Goal: Information Seeking & Learning: Learn about a topic

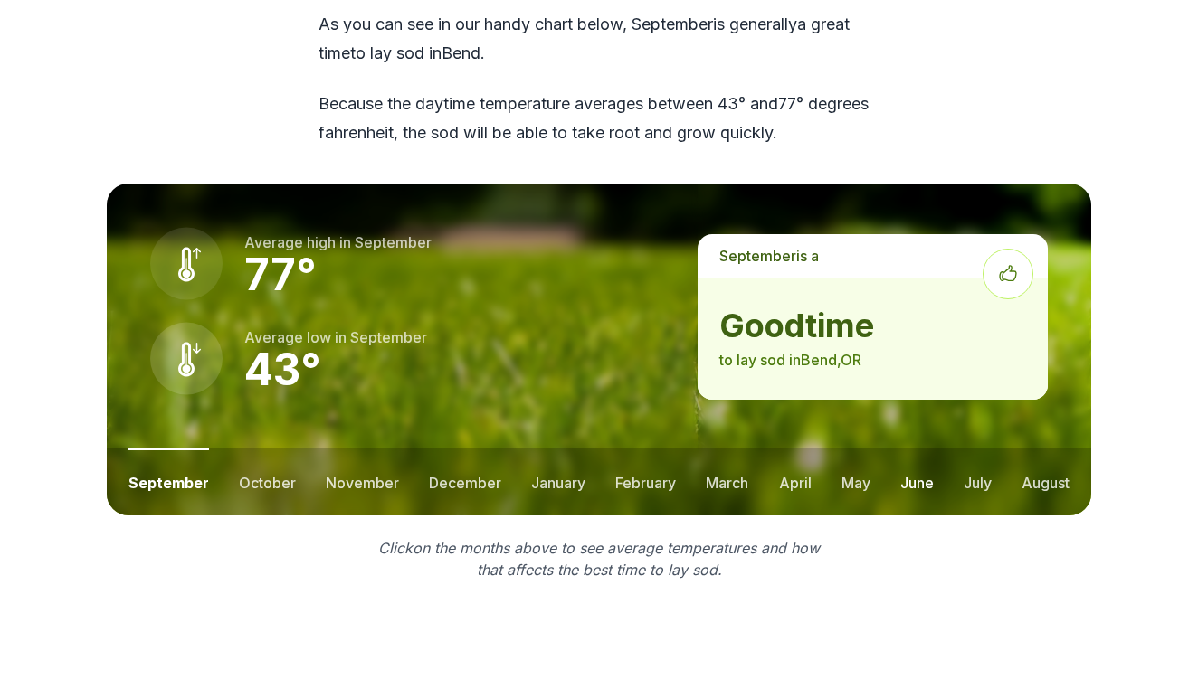
scroll to position [2481, 0]
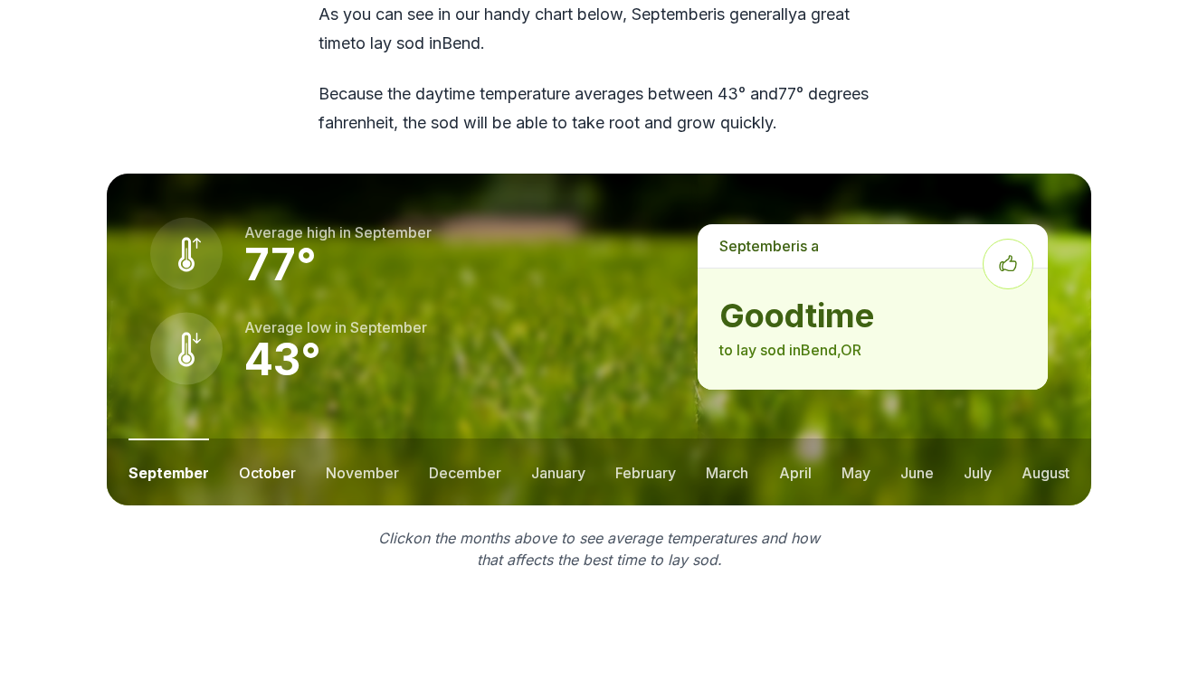
click at [255, 439] on button "october" at bounding box center [267, 472] width 57 height 67
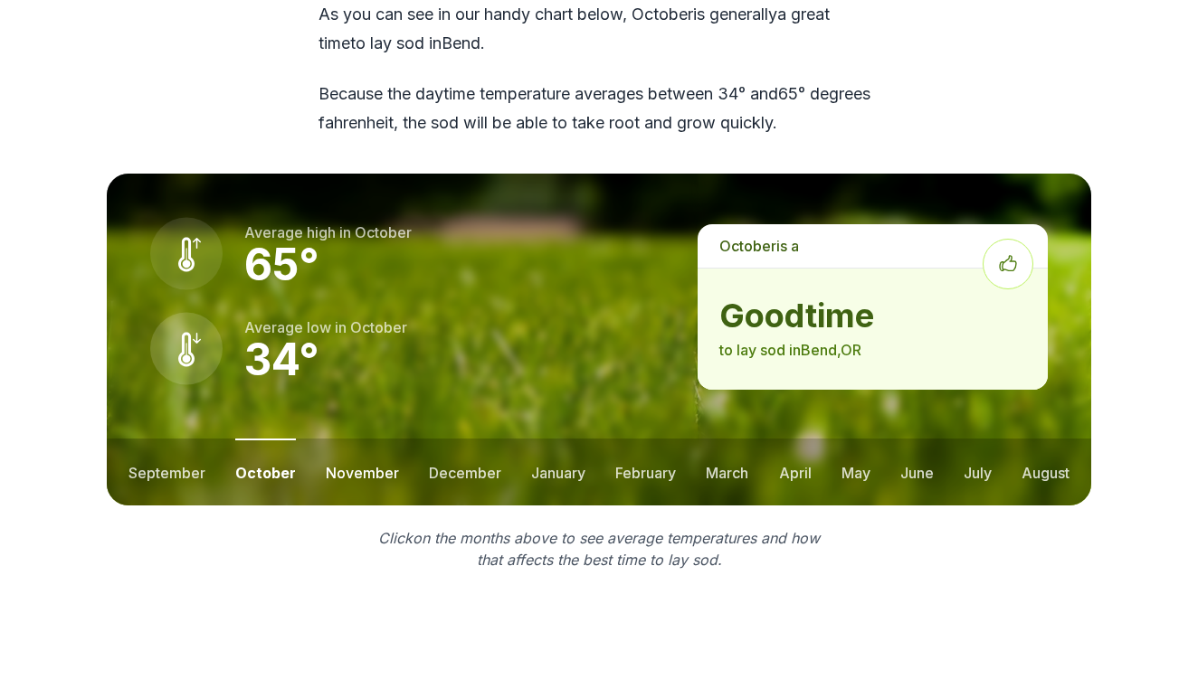
click at [363, 439] on button "november" at bounding box center [362, 472] width 73 height 67
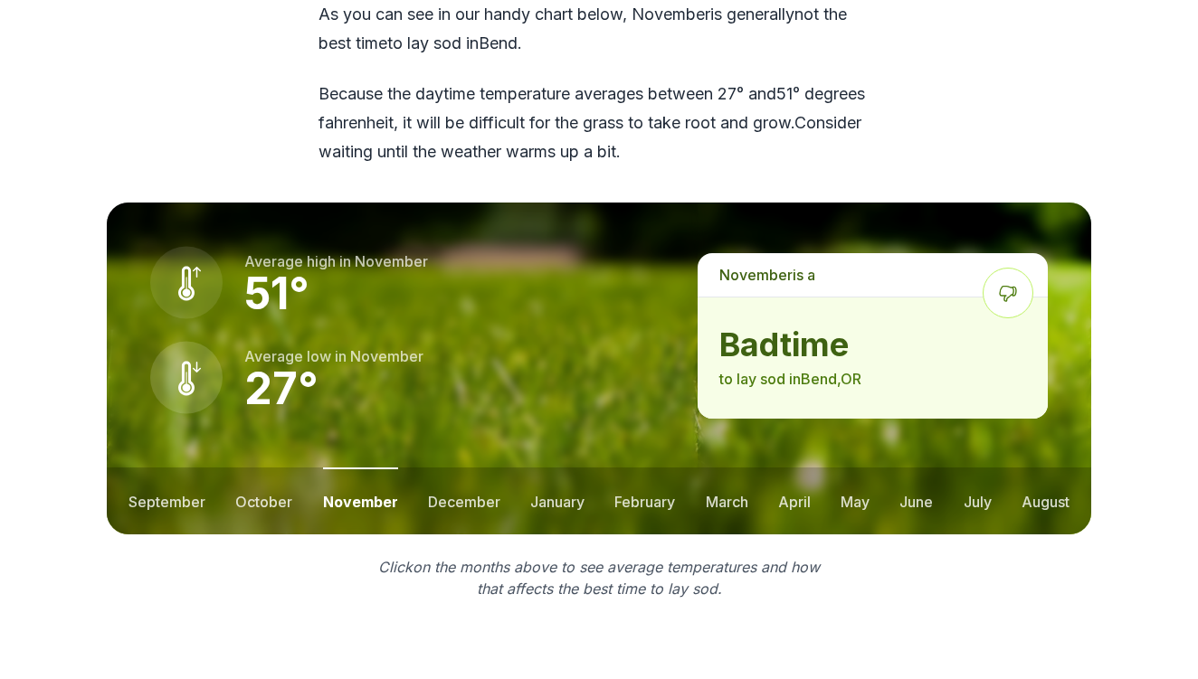
click at [349, 468] on button "november" at bounding box center [360, 501] width 75 height 67
click at [259, 468] on button "october" at bounding box center [263, 501] width 57 height 67
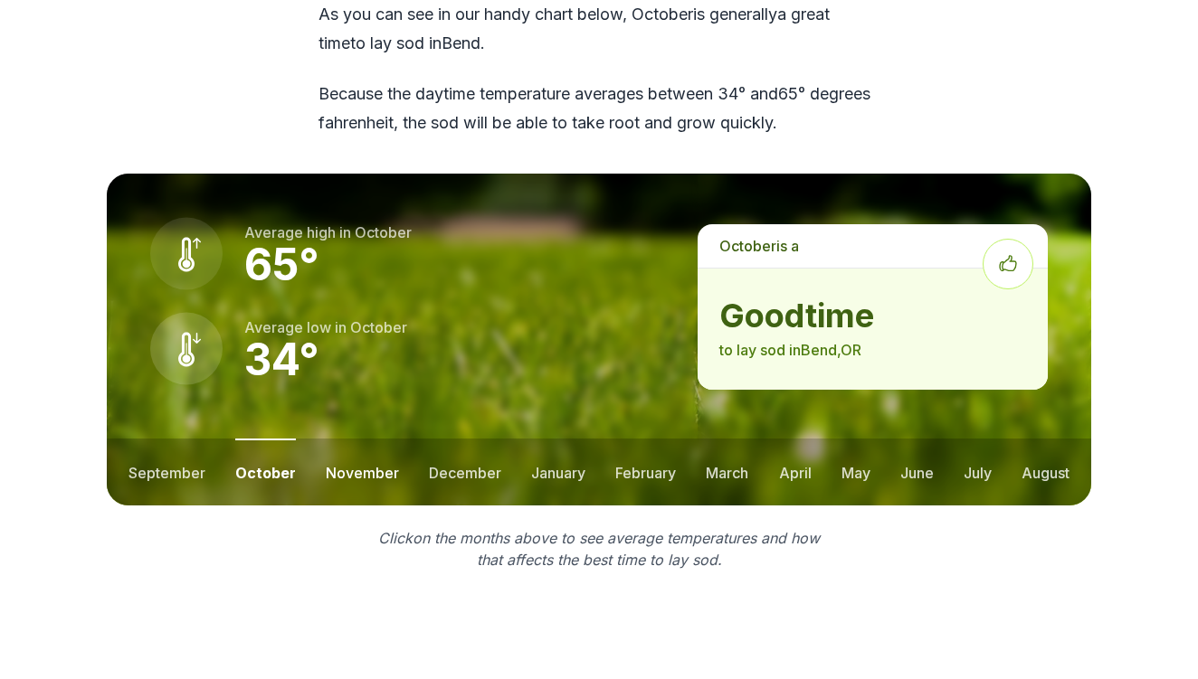
click at [366, 439] on button "november" at bounding box center [362, 472] width 73 height 67
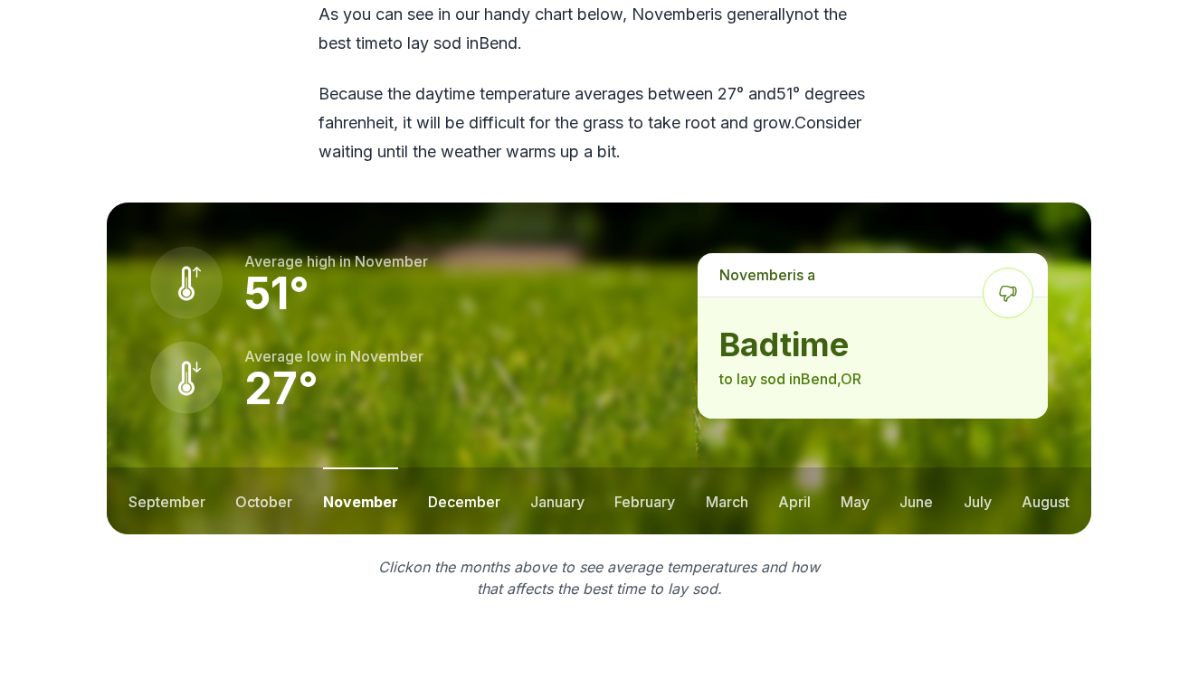
click at [453, 468] on button "december" at bounding box center [464, 501] width 72 height 67
click at [559, 468] on button "january" at bounding box center [558, 501] width 54 height 67
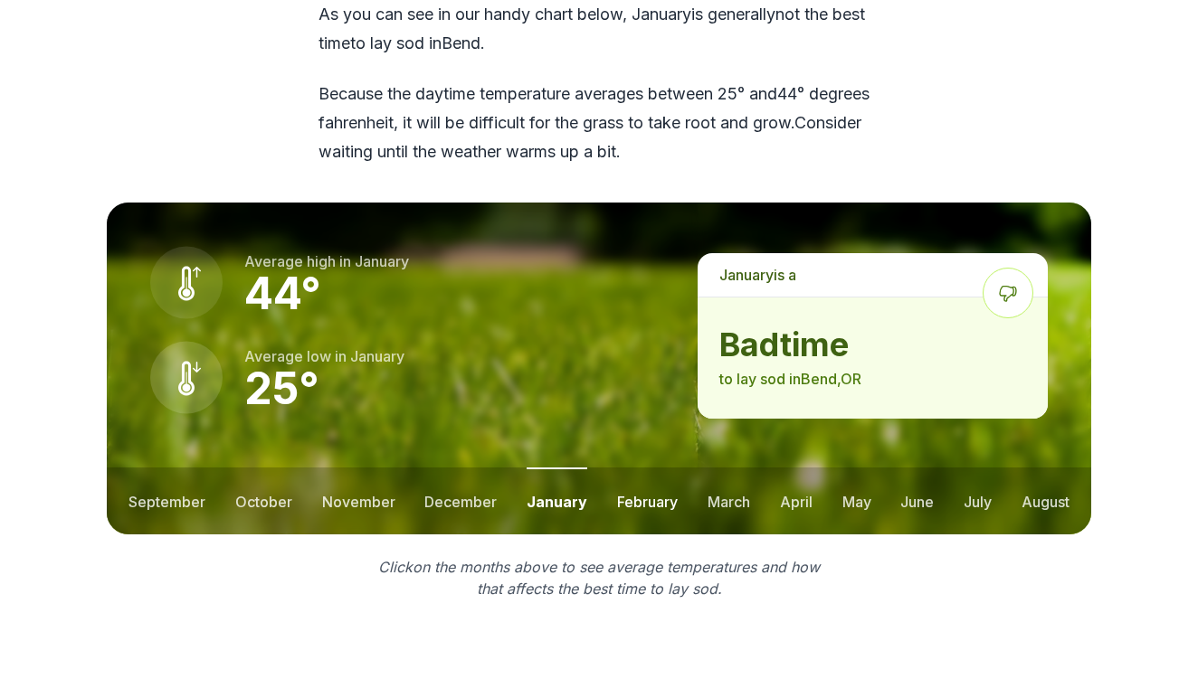
click at [628, 468] on button "february" at bounding box center [647, 501] width 61 height 67
click at [718, 468] on button "march" at bounding box center [728, 501] width 43 height 67
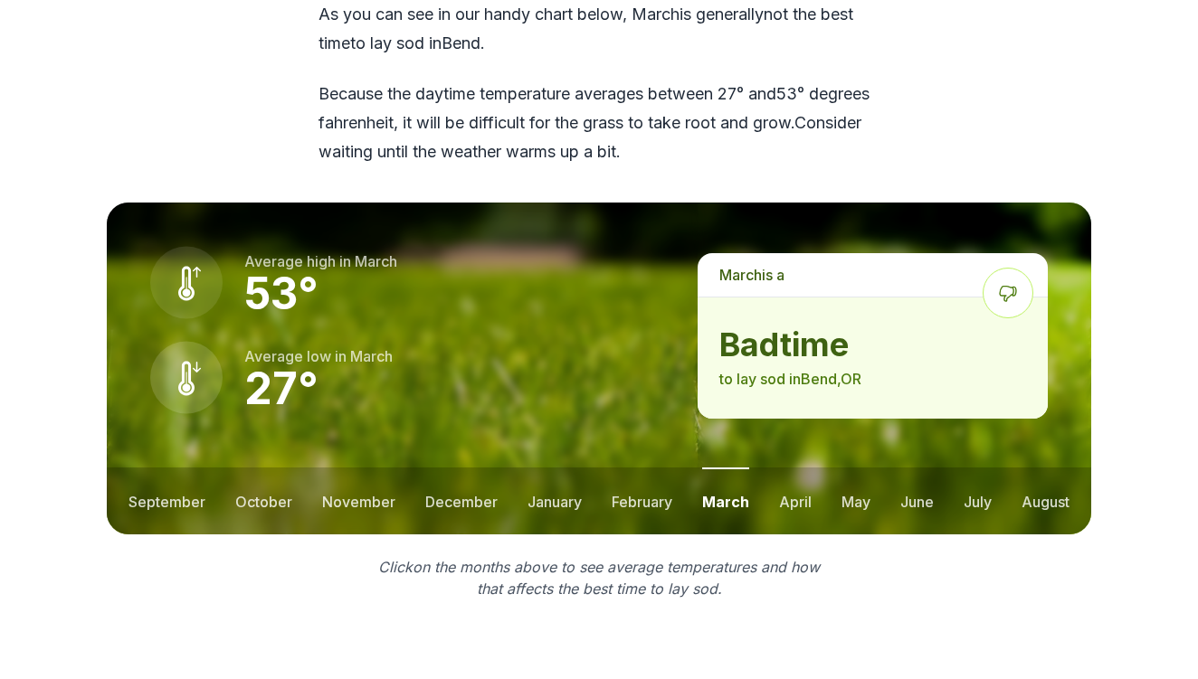
click at [820, 468] on ul "september october november december january february march april may june july …" at bounding box center [599, 501] width 984 height 67
click at [800, 468] on button "april" at bounding box center [795, 501] width 33 height 67
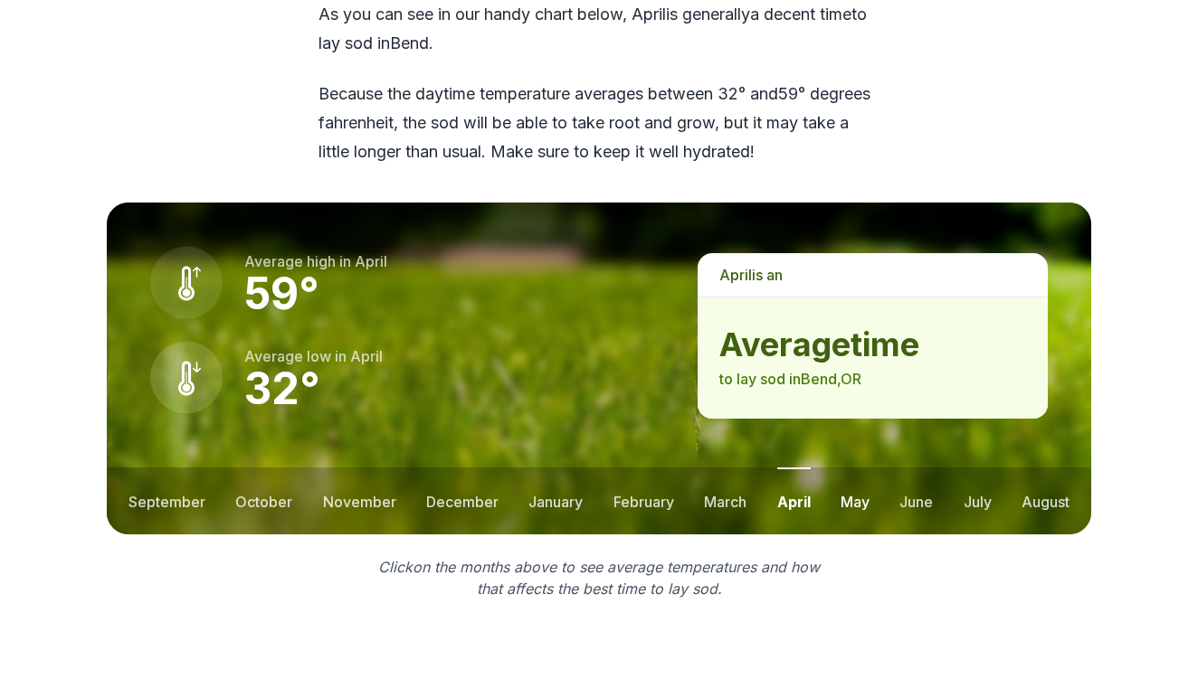
click at [853, 468] on button "may" at bounding box center [855, 501] width 29 height 67
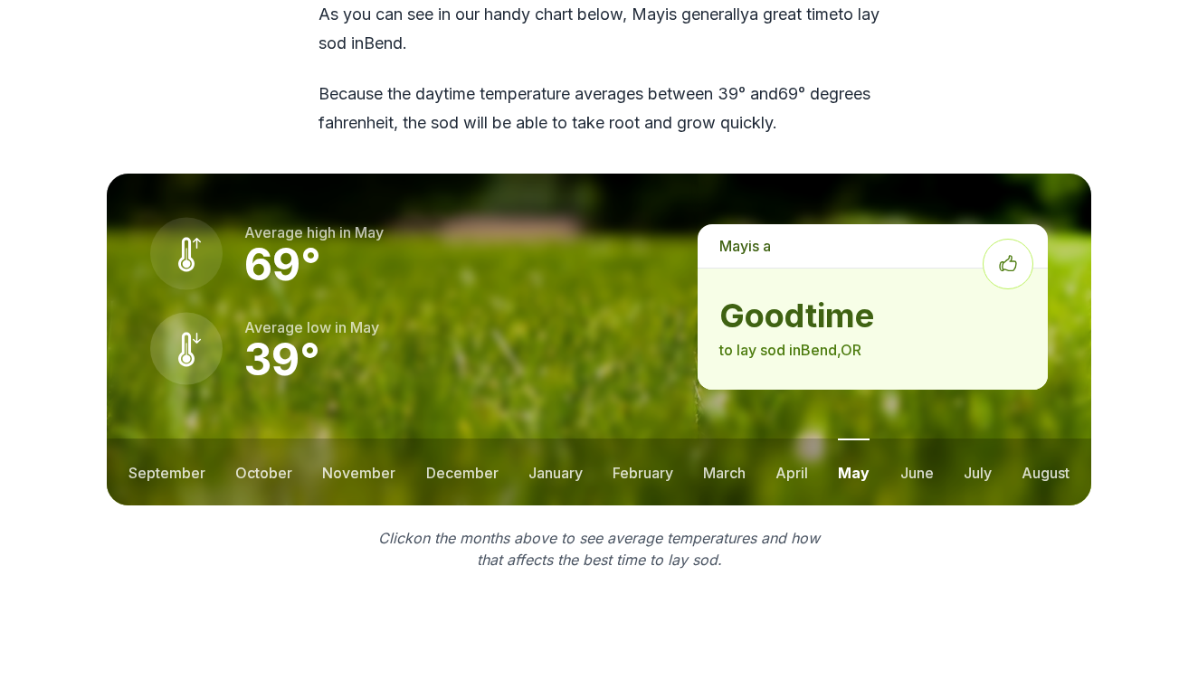
click at [863, 439] on button "may" at bounding box center [854, 472] width 32 height 67
click at [911, 439] on button "june" at bounding box center [916, 472] width 33 height 67
click at [971, 439] on button "july" at bounding box center [978, 472] width 28 height 67
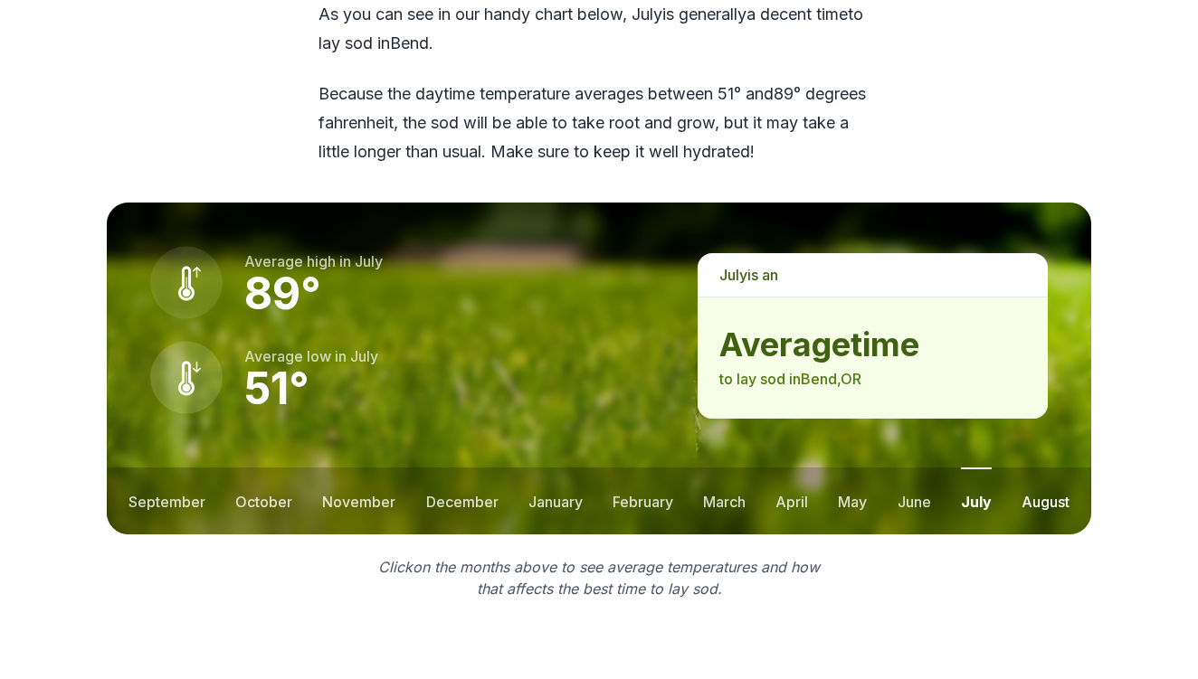
click at [1035, 468] on button "august" at bounding box center [1045, 501] width 48 height 67
click at [163, 468] on button "september" at bounding box center [166, 501] width 77 height 67
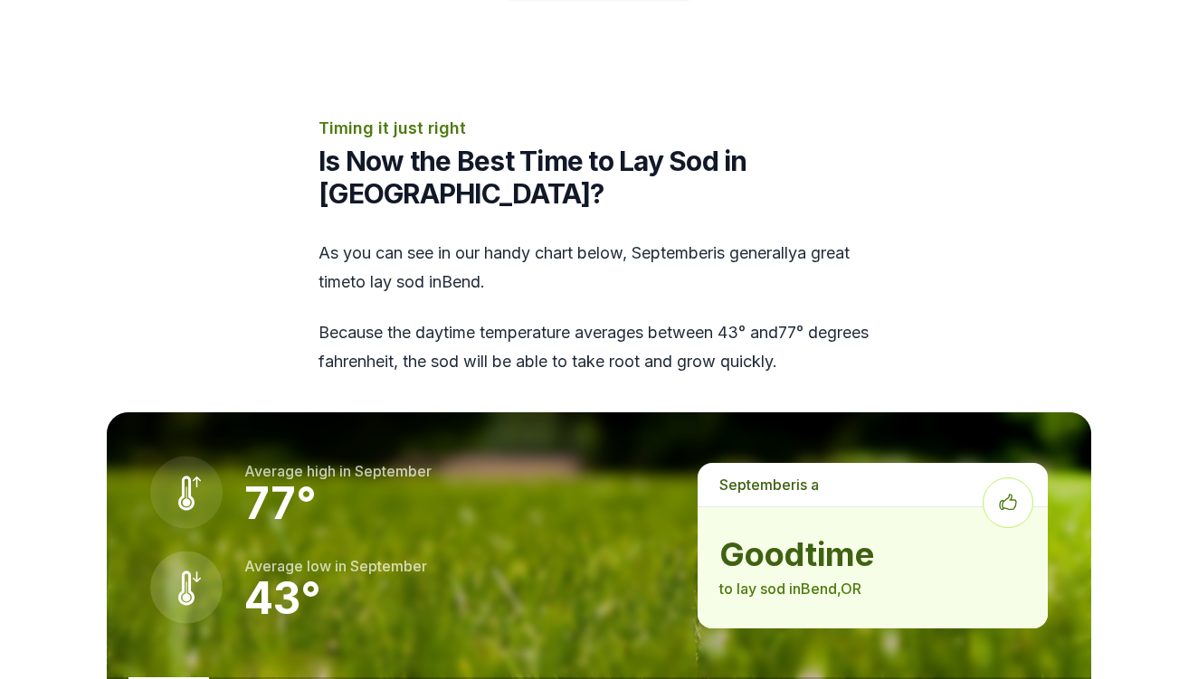
scroll to position [2242, 0]
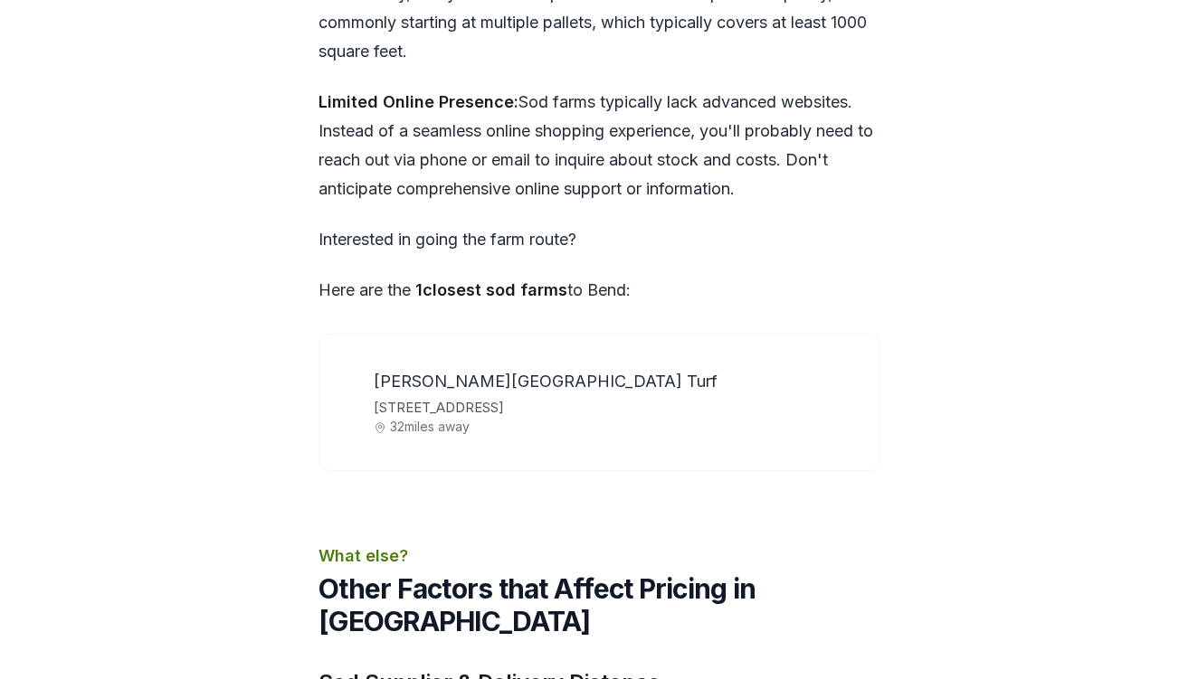
scroll to position [5678, 0]
